Goal: Information Seeking & Learning: Learn about a topic

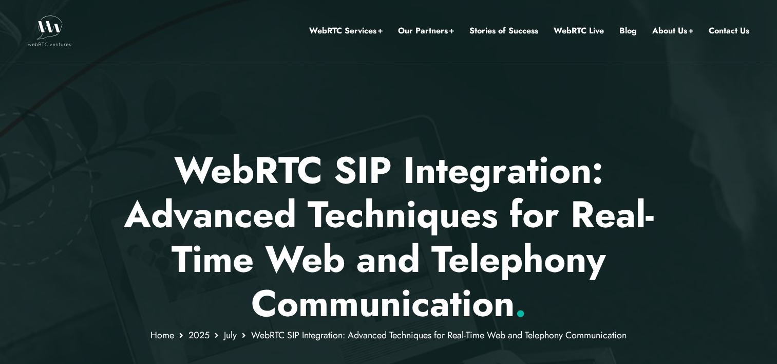
click at [648, 210] on p "WebRTC SIP Integration: Advanced Techniques for Real-Time Web and Telephony Com…" at bounding box center [388, 237] width 601 height 178
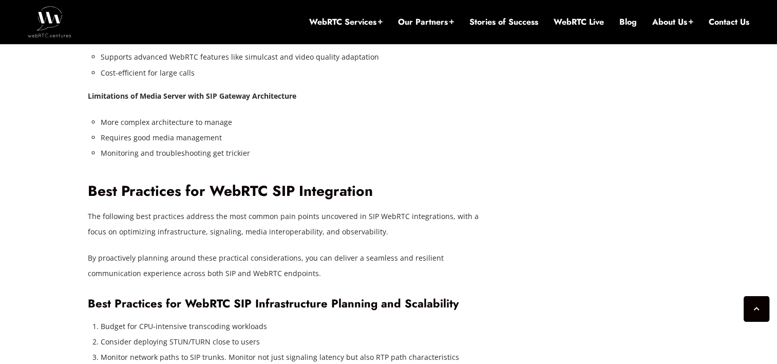
scroll to position [3040, 0]
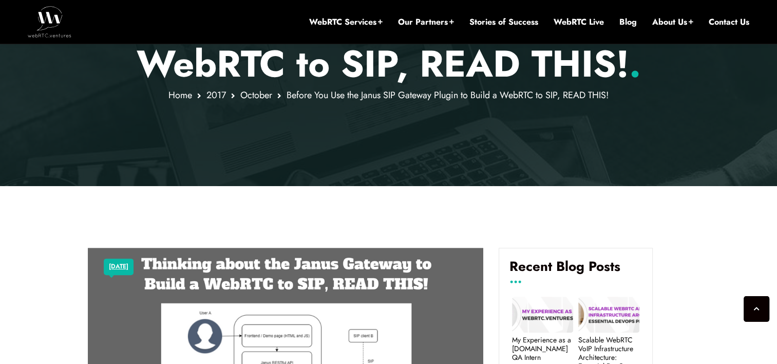
scroll to position [514, 0]
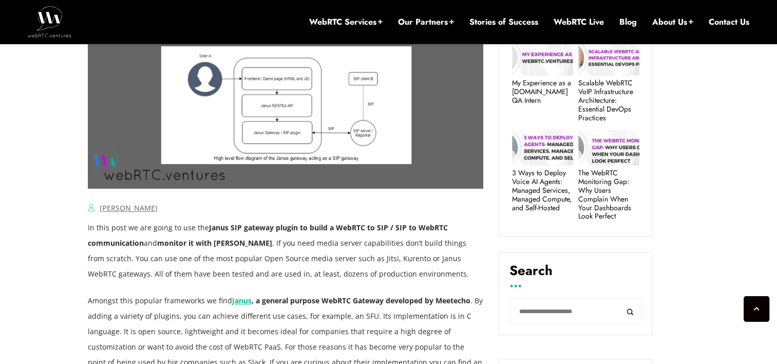
click at [281, 129] on img at bounding box center [285, 90] width 395 height 198
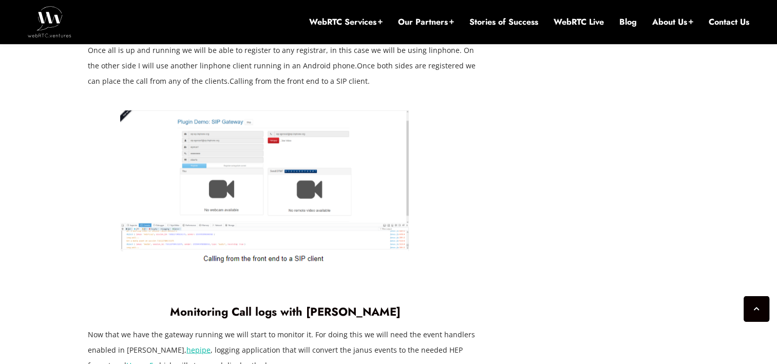
scroll to position [1746, 0]
click at [234, 167] on img at bounding box center [266, 186] width 356 height 175
